Goal: Transaction & Acquisition: Purchase product/service

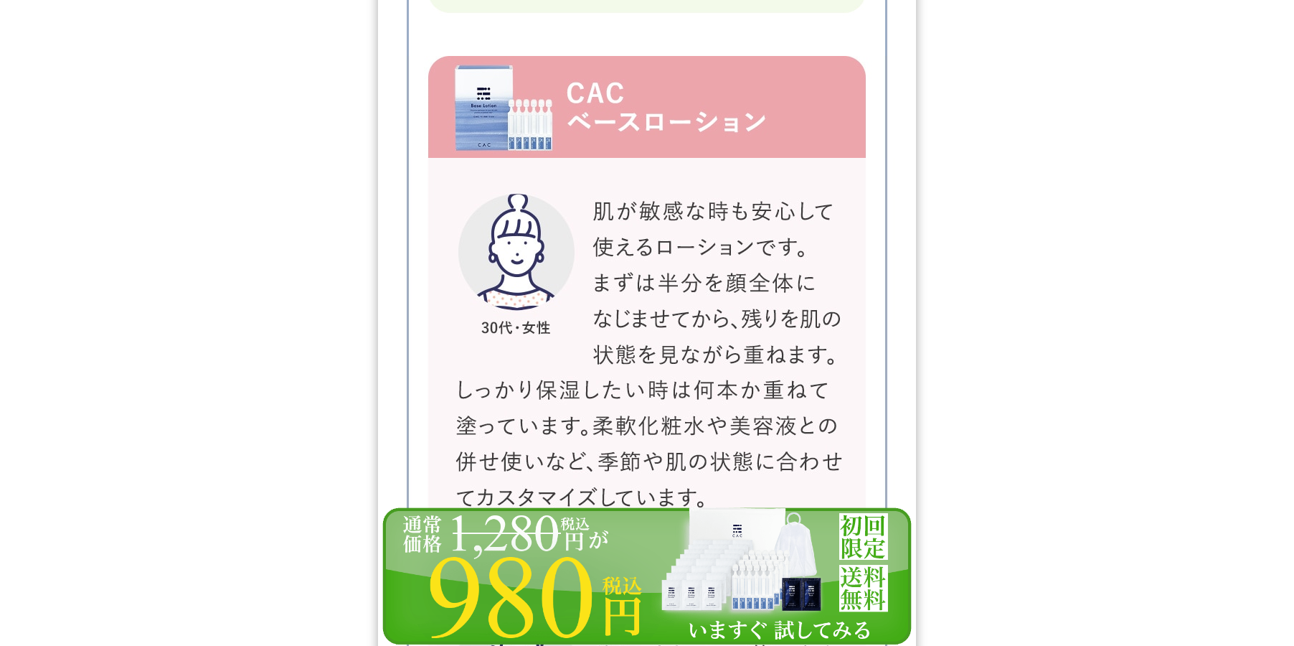
scroll to position [24310, 0]
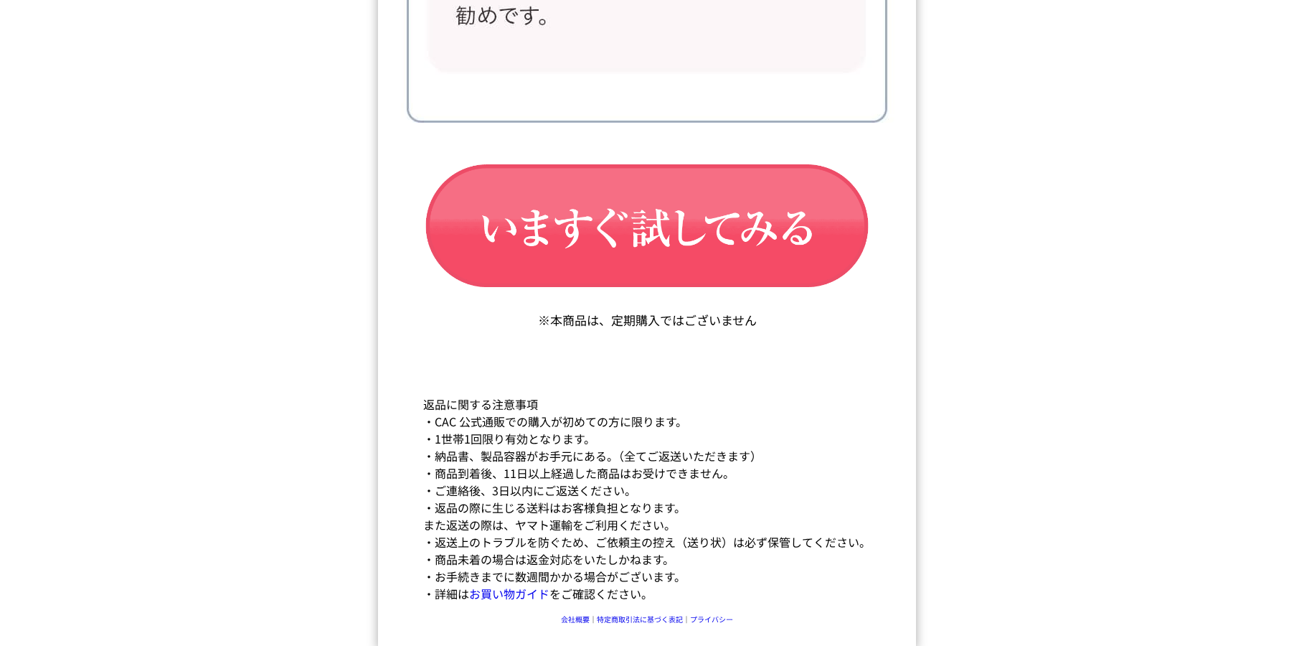
click at [567, 626] on img at bounding box center [647, 648] width 538 height 140
click at [637, 623] on img at bounding box center [647, 648] width 538 height 140
click at [580, 618] on img at bounding box center [647, 648] width 538 height 140
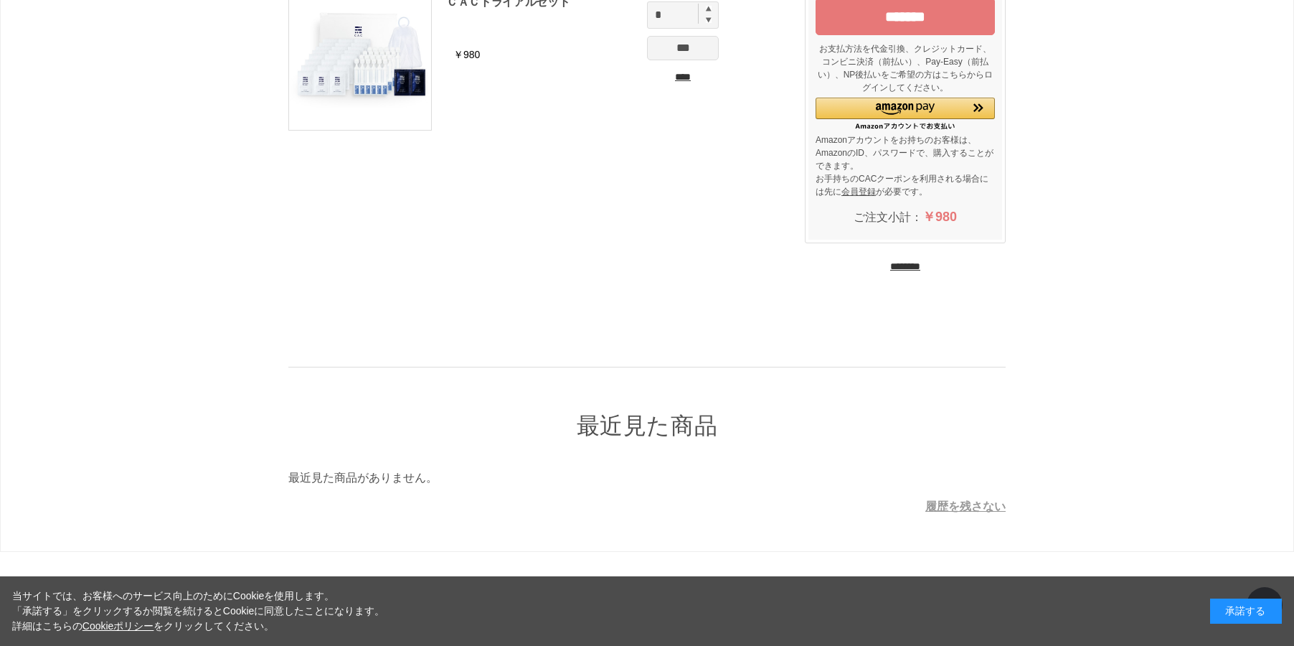
scroll to position [182, 0]
